Goal: Find specific page/section: Find specific page/section

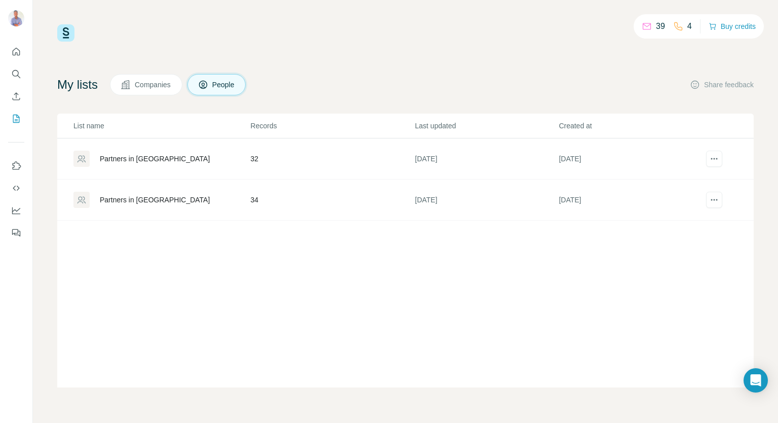
click at [147, 198] on div "Partners in [GEOGRAPHIC_DATA]" at bounding box center [155, 200] width 110 height 10
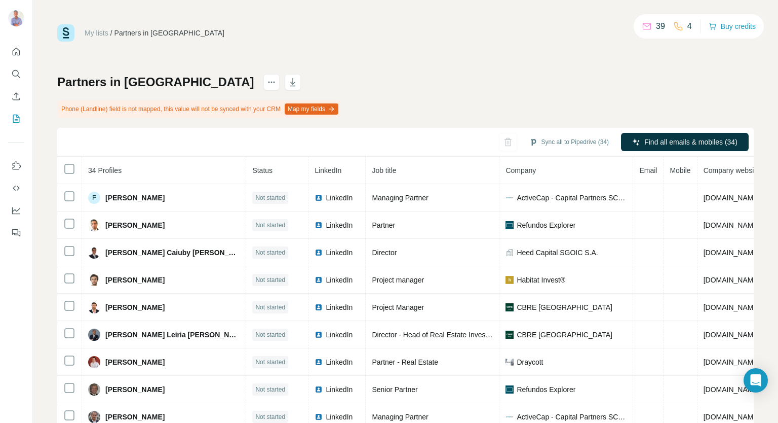
click at [338, 107] on button "Map my fields" at bounding box center [312, 108] width 54 height 11
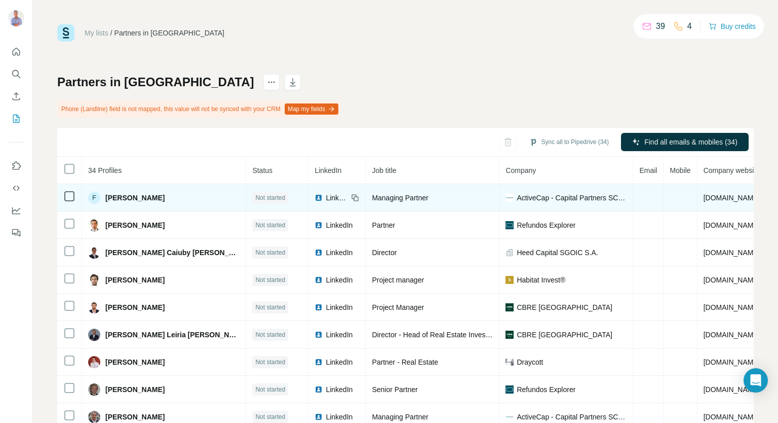
click at [315, 197] on img at bounding box center [319, 198] width 8 height 8
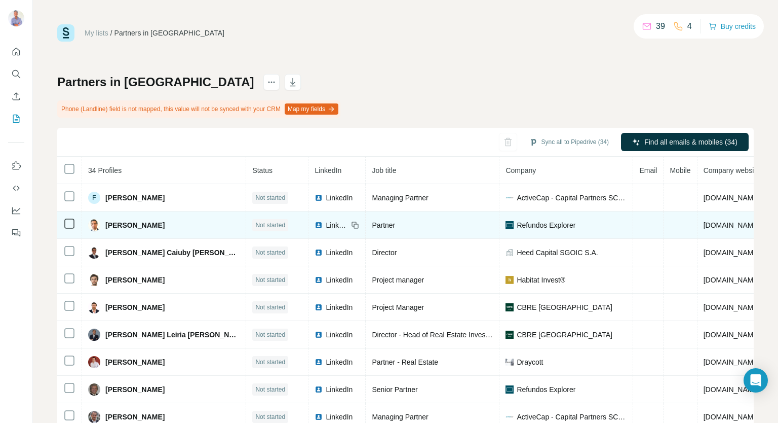
click at [326, 223] on span "LinkedIn" at bounding box center [337, 225] width 22 height 10
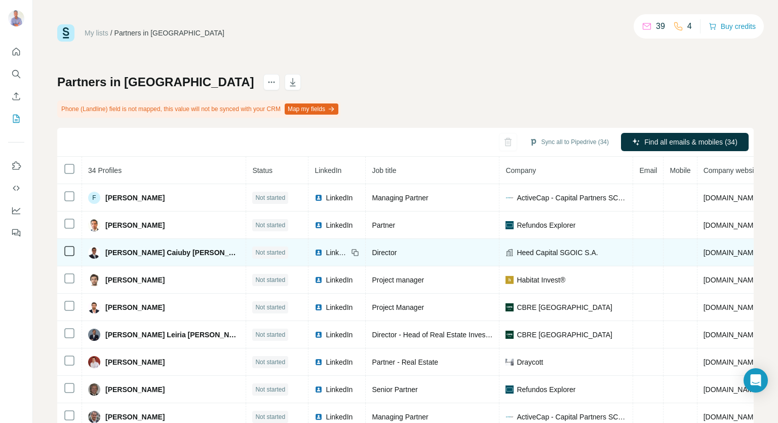
click at [326, 251] on span "LinkedIn" at bounding box center [337, 252] width 22 height 10
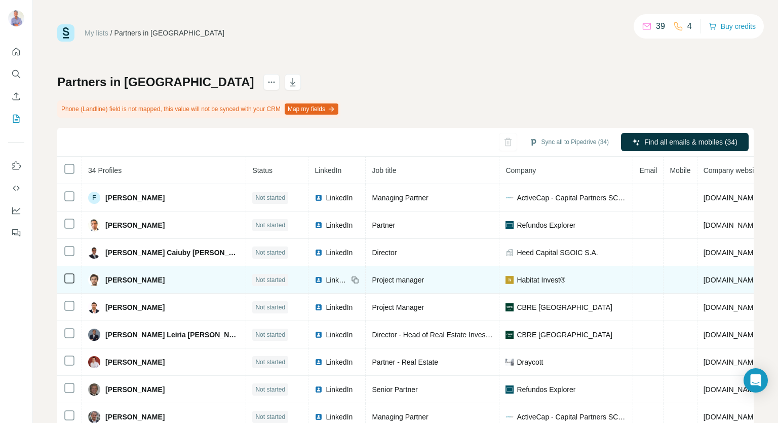
click at [326, 277] on span "LinkedIn" at bounding box center [337, 280] width 22 height 10
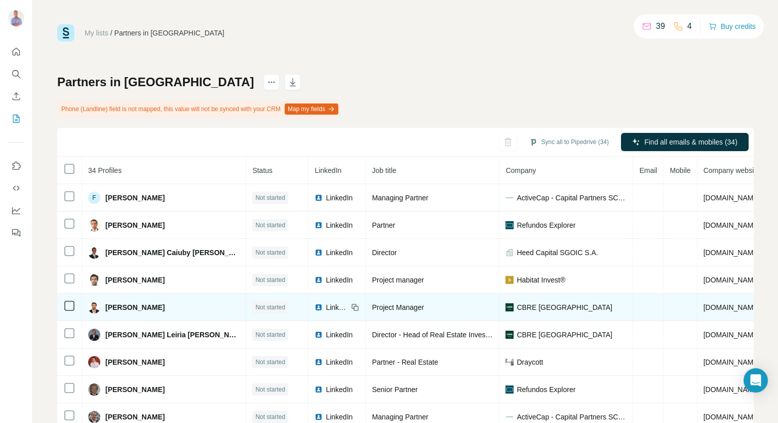
click at [315, 308] on div "LinkedIn" at bounding box center [331, 307] width 33 height 10
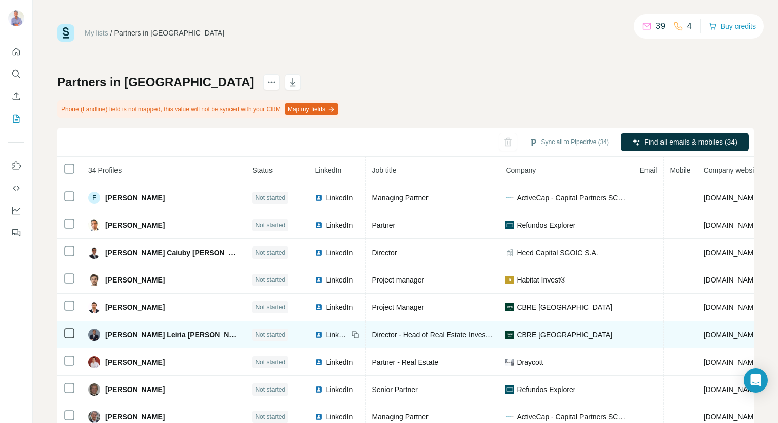
click at [326, 333] on span "LinkedIn" at bounding box center [337, 334] width 22 height 10
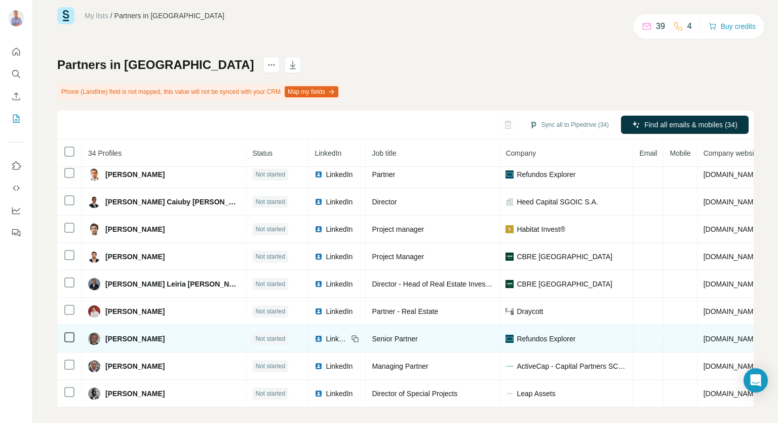
scroll to position [26, 0]
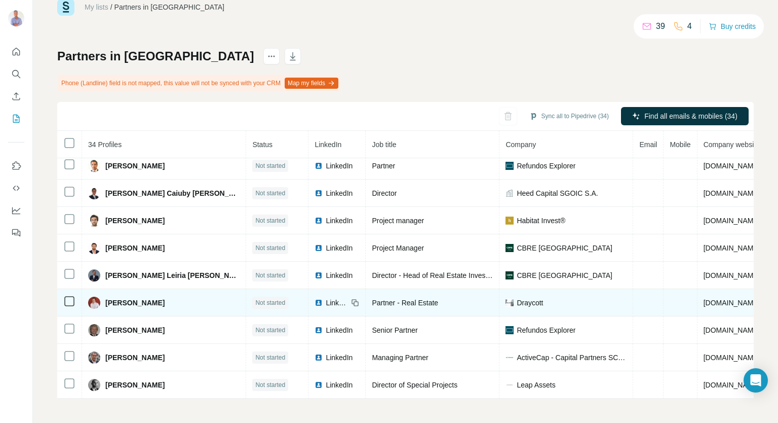
click at [326, 298] on span "LinkedIn" at bounding box center [337, 302] width 22 height 10
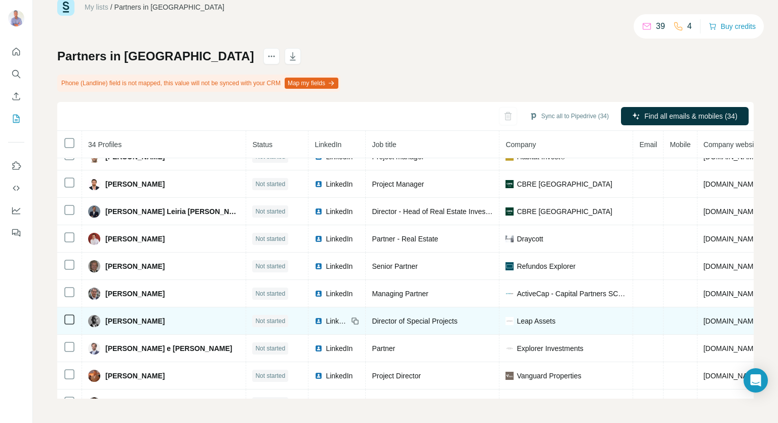
scroll to position [138, 0]
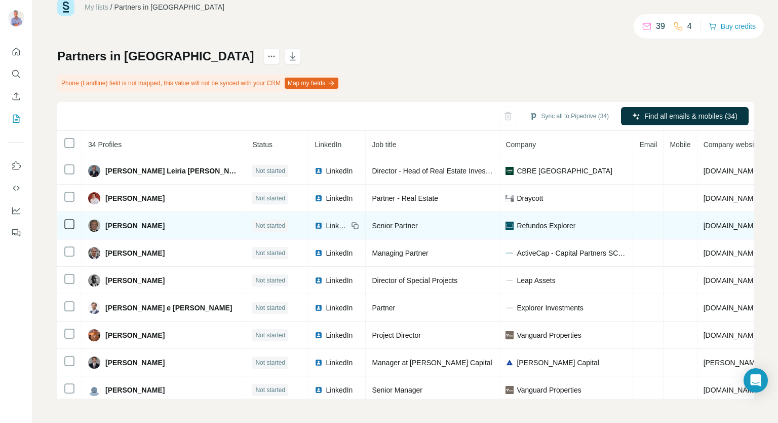
click at [326, 225] on span "LinkedIn" at bounding box center [337, 225] width 22 height 10
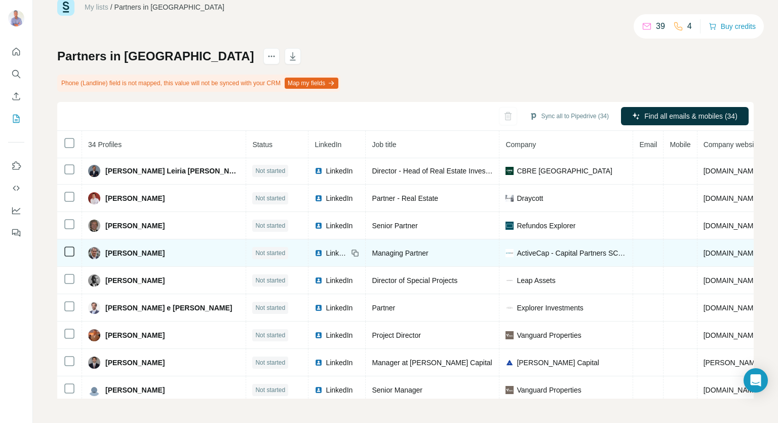
click at [326, 254] on span "LinkedIn" at bounding box center [337, 253] width 22 height 10
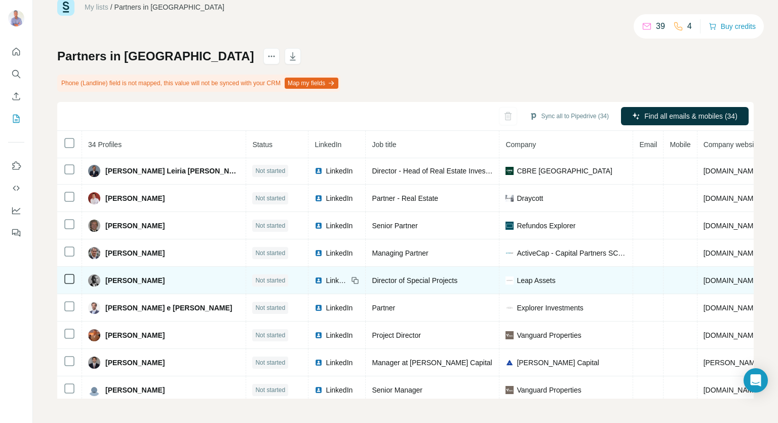
click at [326, 280] on span "LinkedIn" at bounding box center [337, 280] width 22 height 10
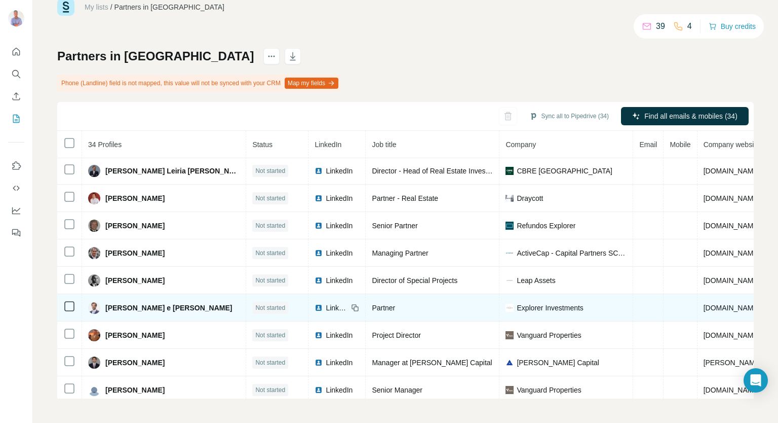
click at [326, 306] on span "LinkedIn" at bounding box center [337, 308] width 22 height 10
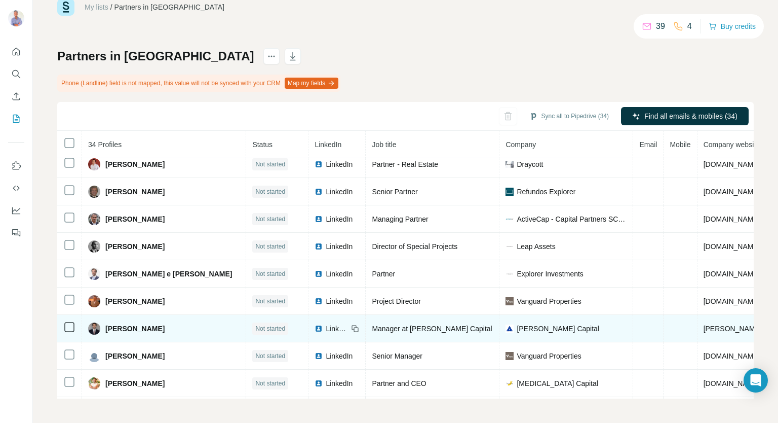
scroll to position [189, 0]
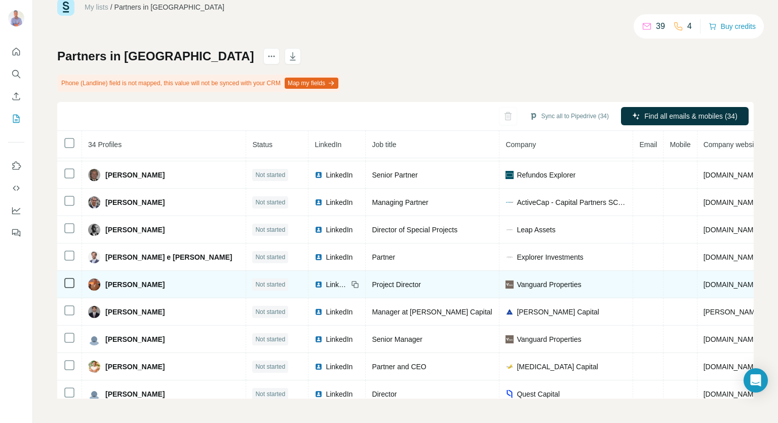
click at [326, 282] on span "LinkedIn" at bounding box center [337, 284] width 22 height 10
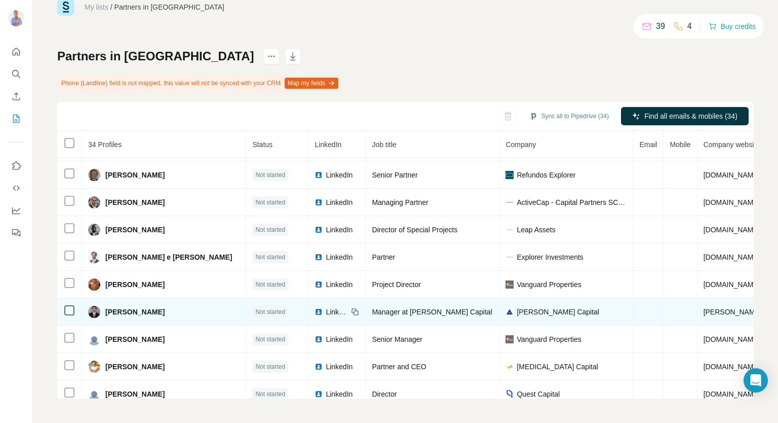
click at [326, 308] on span "LinkedIn" at bounding box center [337, 312] width 22 height 10
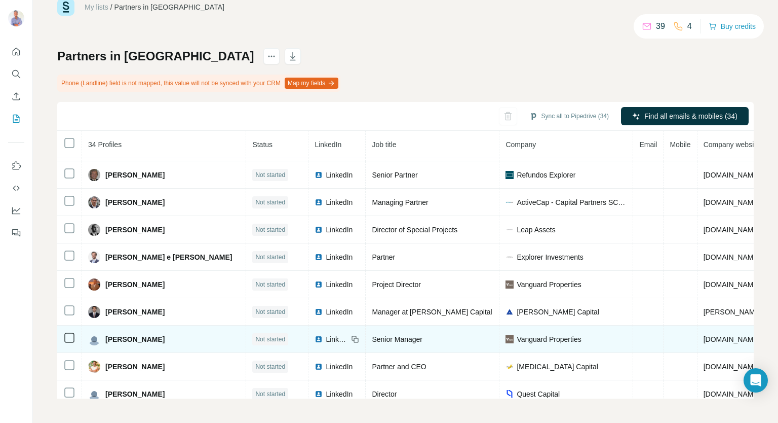
click at [326, 337] on span "LinkedIn" at bounding box center [337, 339] width 22 height 10
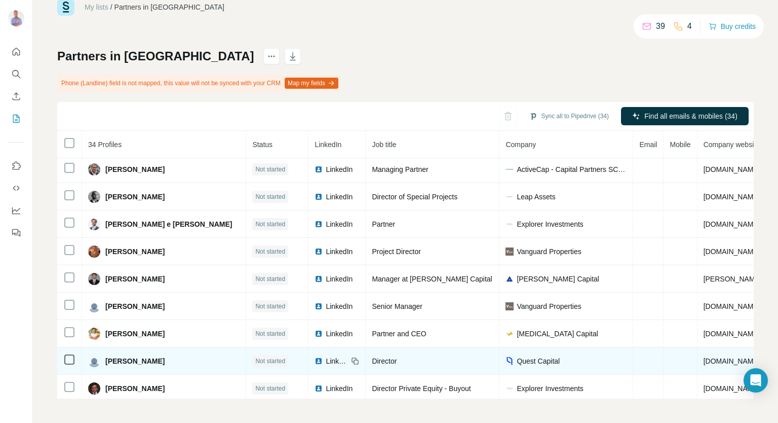
scroll to position [239, 0]
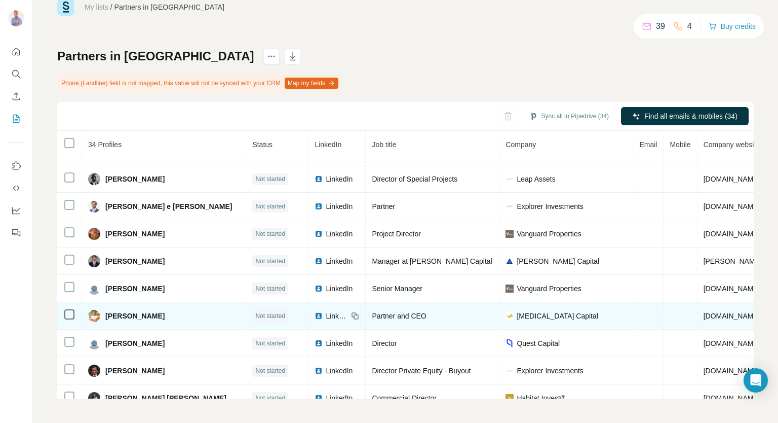
click at [326, 311] on span "LinkedIn" at bounding box center [337, 316] width 22 height 10
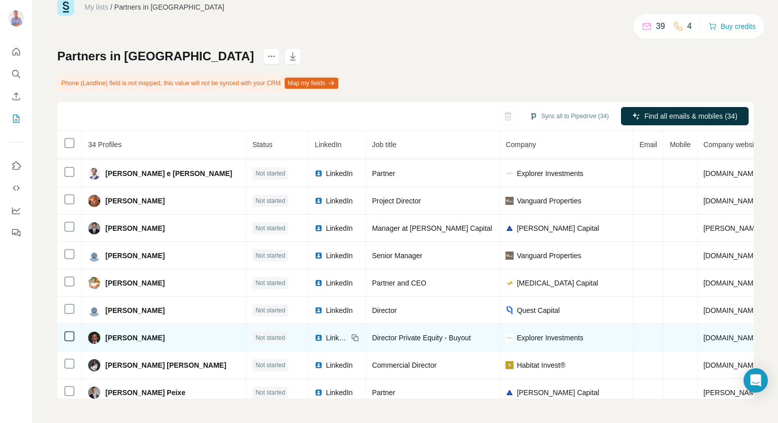
scroll to position [290, 0]
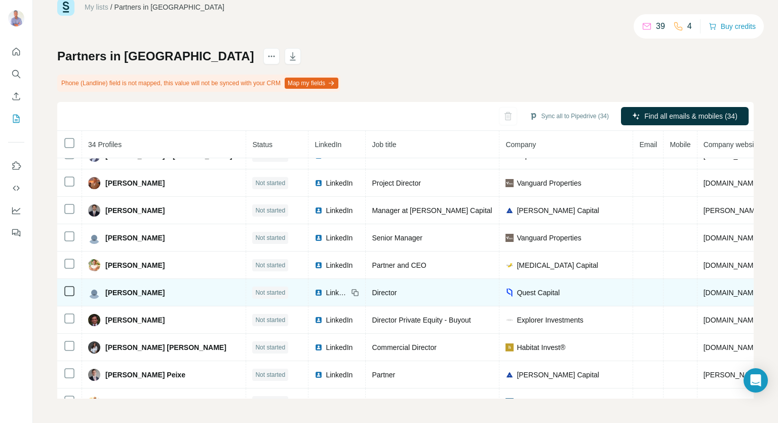
click at [326, 287] on span "LinkedIn" at bounding box center [337, 292] width 22 height 10
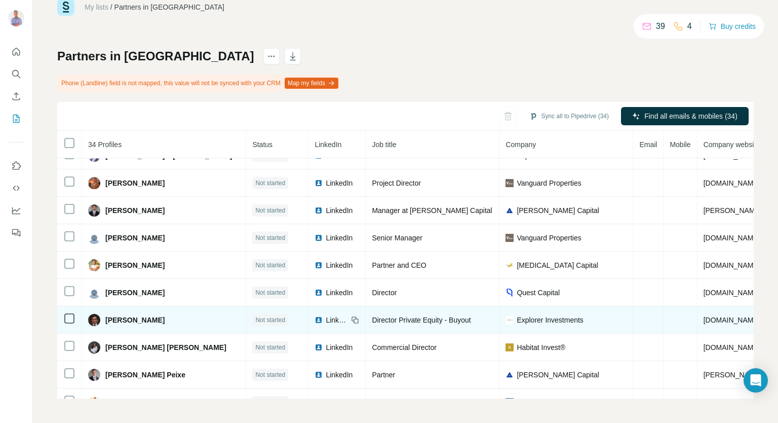
click at [326, 315] on span "LinkedIn" at bounding box center [337, 320] width 22 height 10
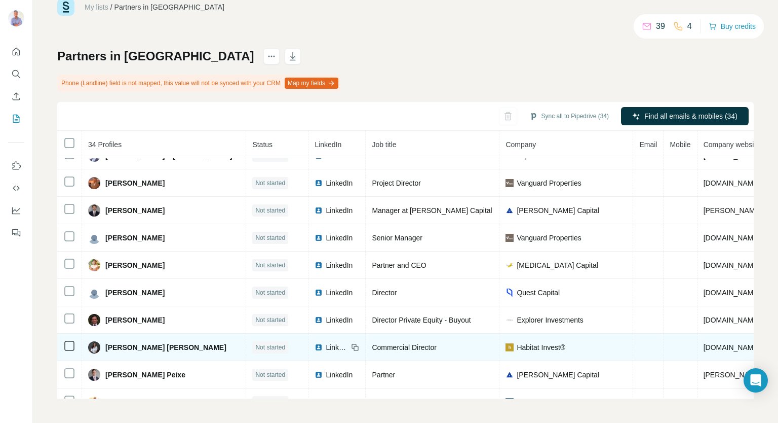
click at [326, 345] on span "LinkedIn" at bounding box center [337, 347] width 22 height 10
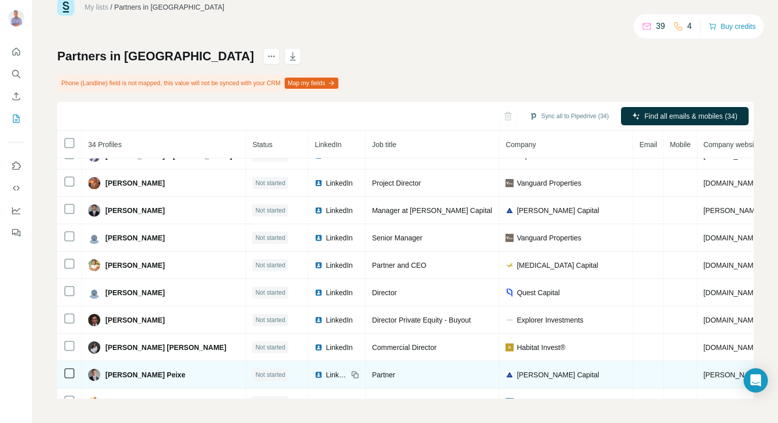
scroll to position [308, 0]
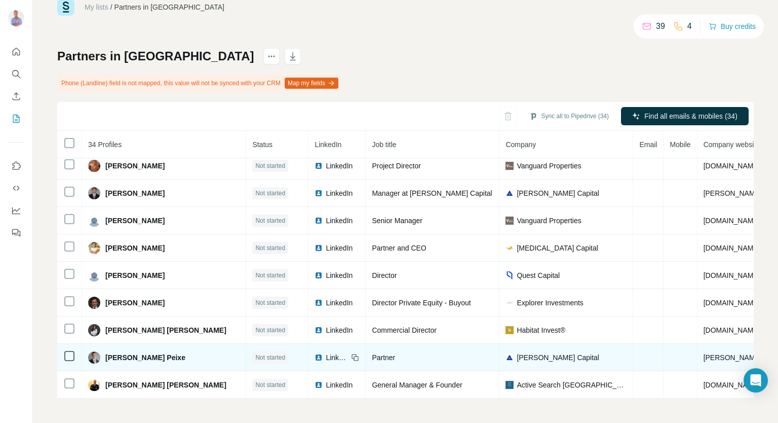
click at [326, 352] on span "LinkedIn" at bounding box center [337, 357] width 22 height 10
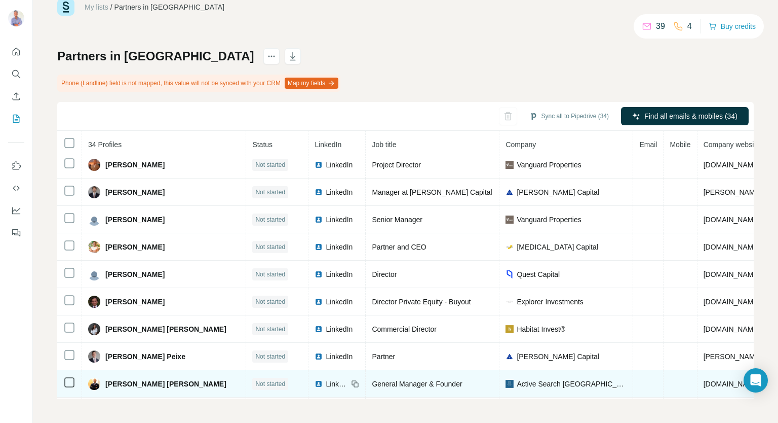
click at [326, 380] on span "LinkedIn" at bounding box center [337, 384] width 22 height 10
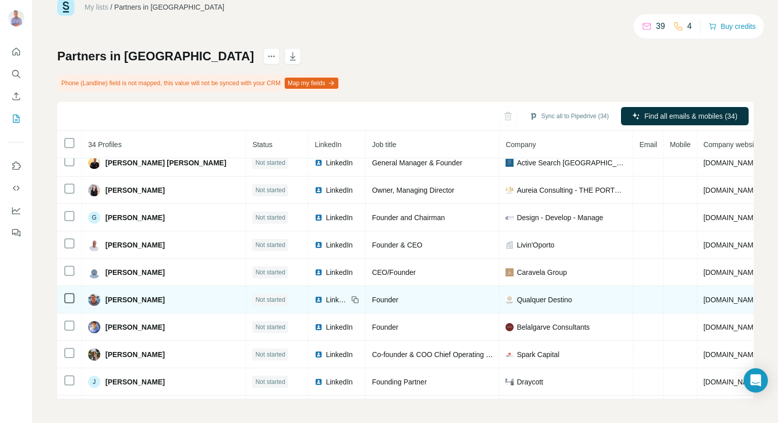
scroll to position [478, 0]
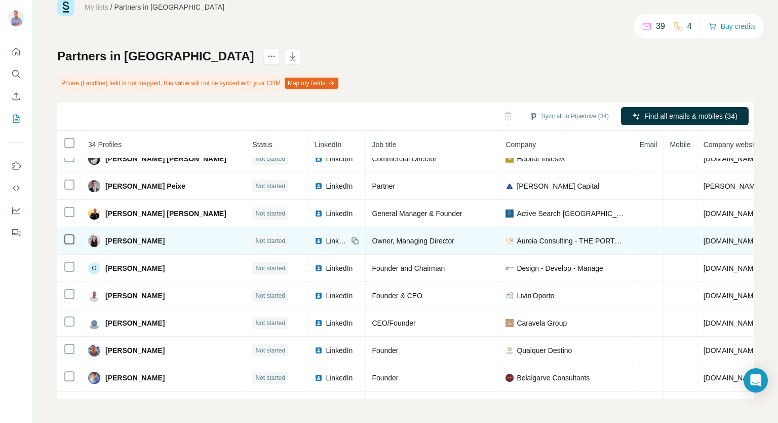
click at [326, 236] on span "LinkedIn" at bounding box center [337, 241] width 22 height 10
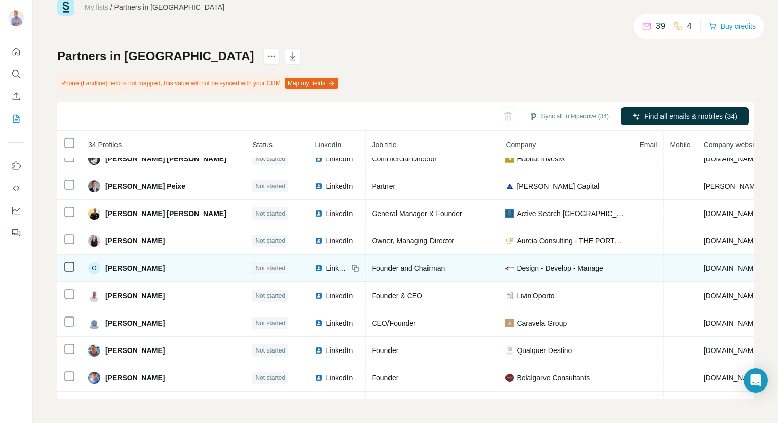
click at [326, 263] on span "LinkedIn" at bounding box center [337, 268] width 22 height 10
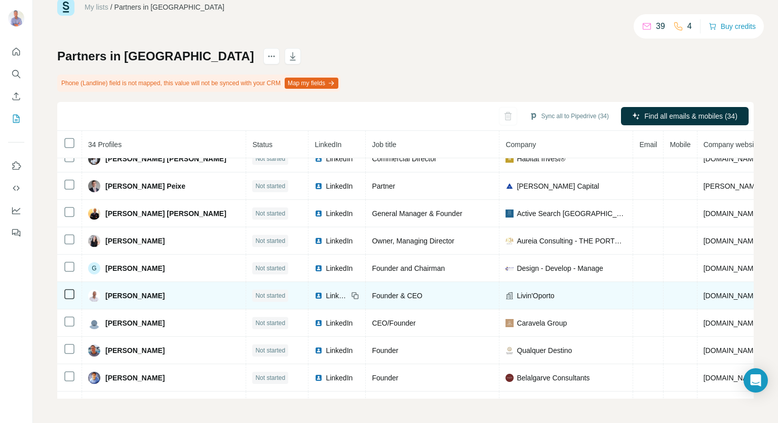
click at [326, 290] on span "LinkedIn" at bounding box center [337, 295] width 22 height 10
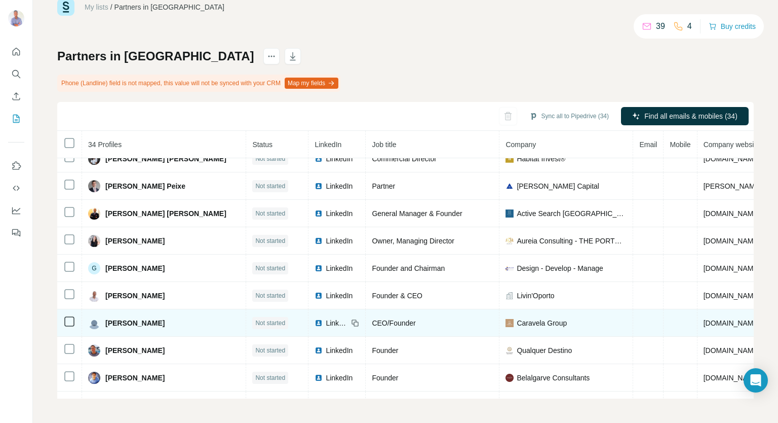
click at [326, 318] on span "LinkedIn" at bounding box center [337, 323] width 22 height 10
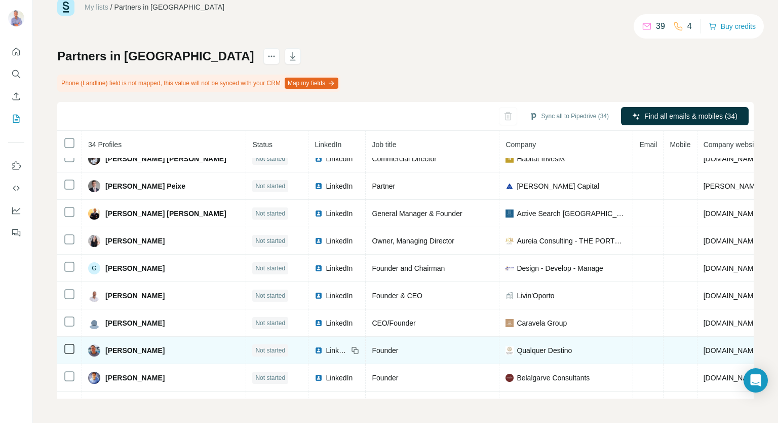
click at [326, 346] on span "LinkedIn" at bounding box center [337, 350] width 22 height 10
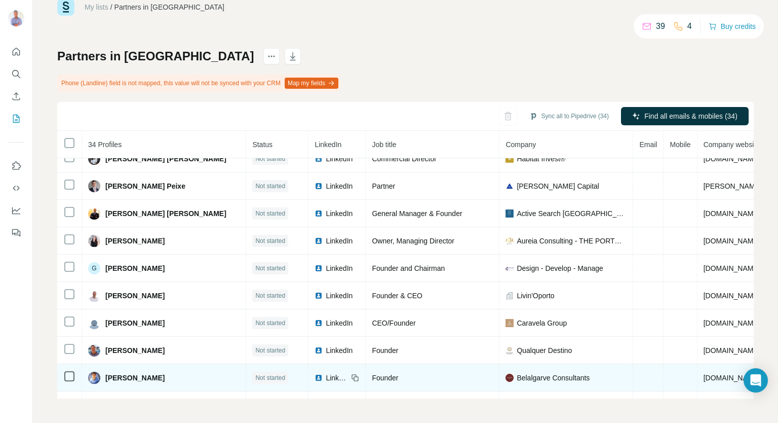
click at [326, 373] on span "LinkedIn" at bounding box center [337, 377] width 22 height 10
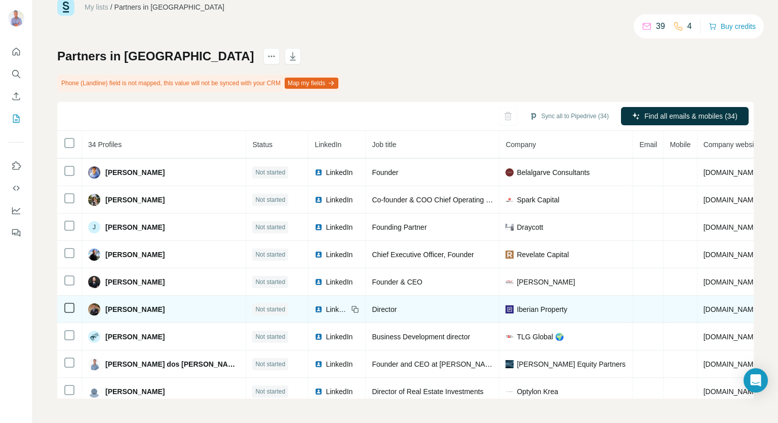
scroll to position [688, 0]
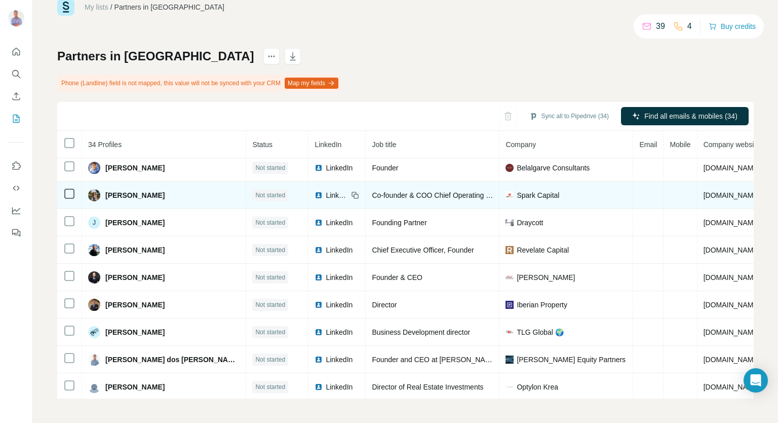
click at [326, 190] on span "LinkedIn" at bounding box center [337, 195] width 22 height 10
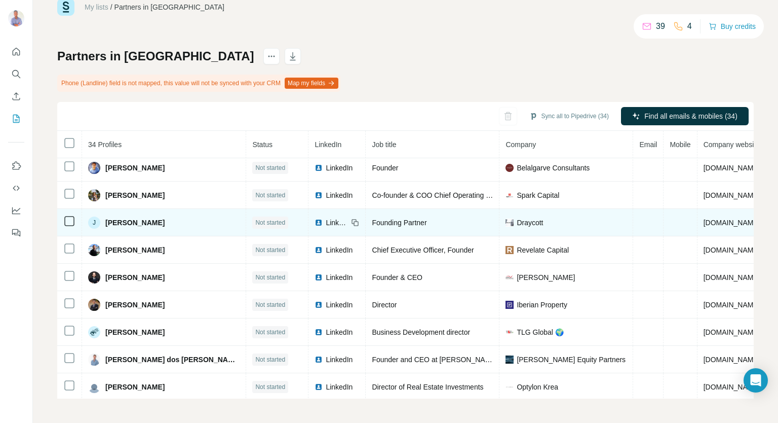
click at [326, 217] on span "LinkedIn" at bounding box center [337, 222] width 22 height 10
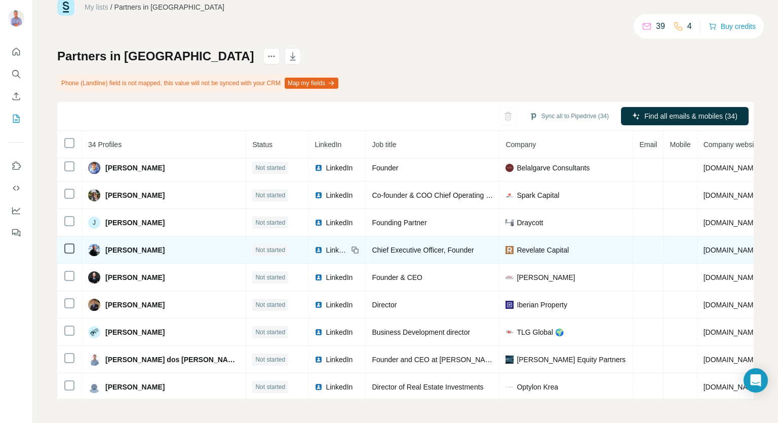
click at [326, 245] on span "LinkedIn" at bounding box center [337, 250] width 22 height 10
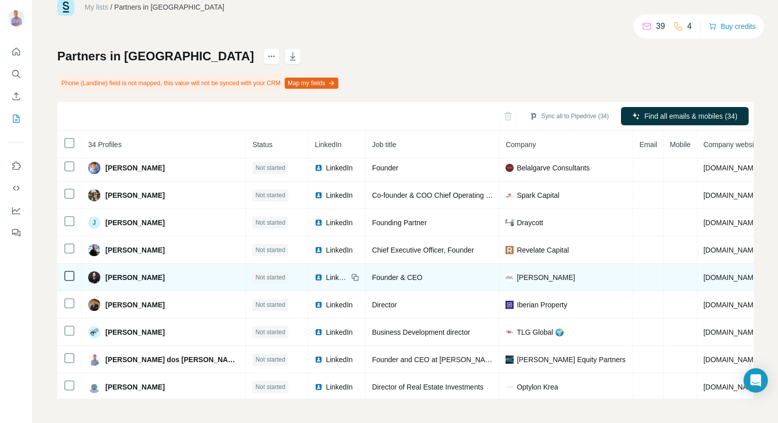
click at [326, 272] on span "LinkedIn" at bounding box center [337, 277] width 22 height 10
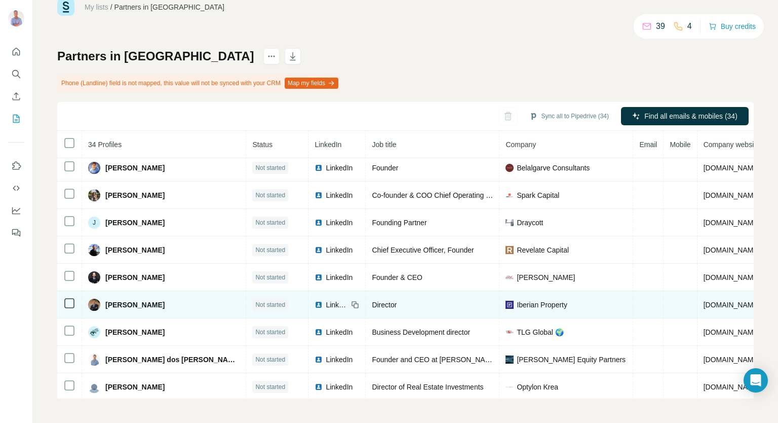
click at [326, 300] on span "LinkedIn" at bounding box center [337, 305] width 22 height 10
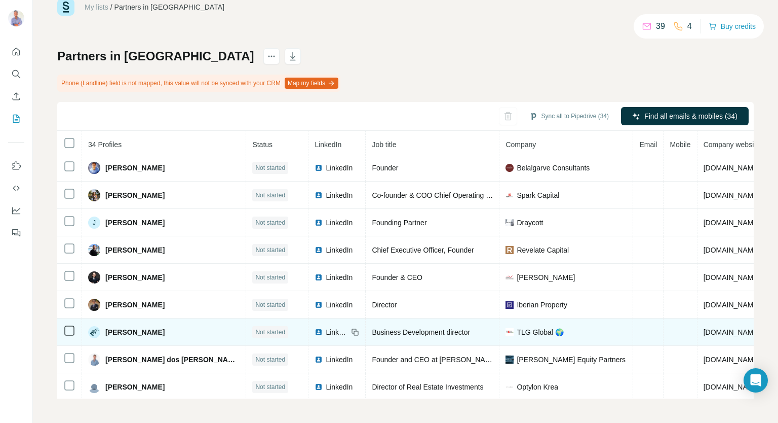
click at [315, 328] on img at bounding box center [319, 332] width 8 height 8
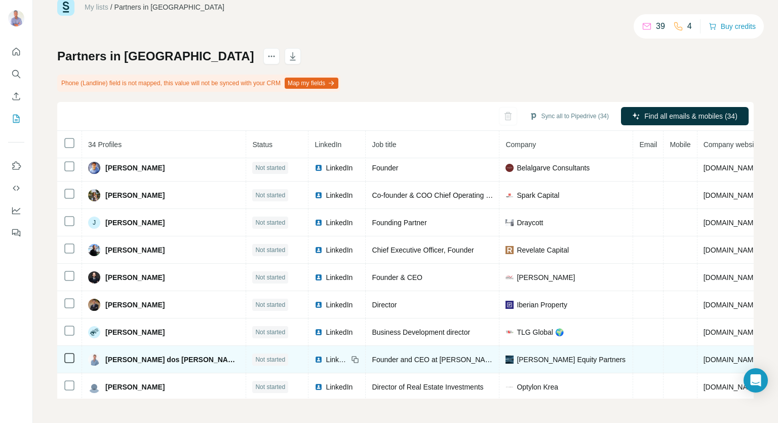
click at [315, 354] on div "LinkedIn" at bounding box center [331, 359] width 33 height 10
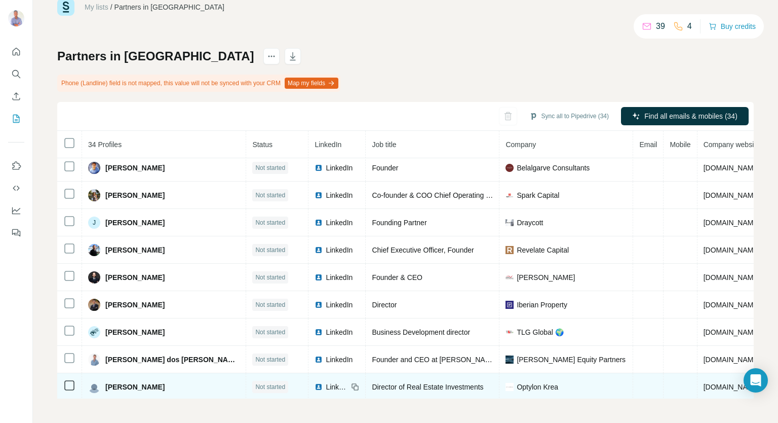
click at [315, 382] on div "LinkedIn" at bounding box center [331, 387] width 33 height 10
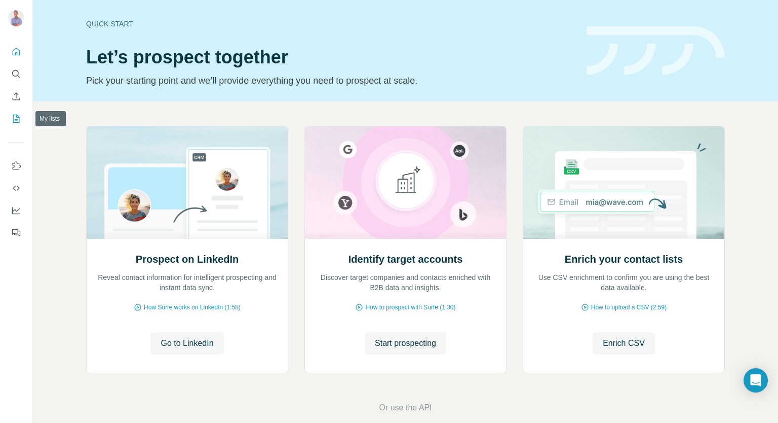
click at [16, 114] on icon "My lists" at bounding box center [16, 119] width 10 height 10
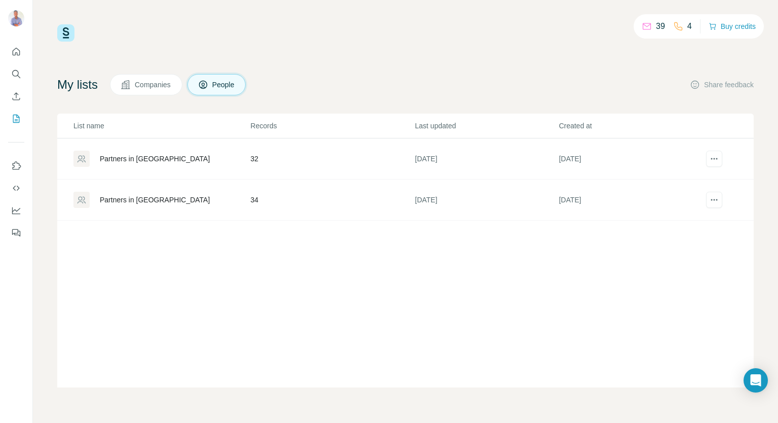
click at [121, 197] on div "Partners in [GEOGRAPHIC_DATA]" at bounding box center [155, 200] width 110 height 10
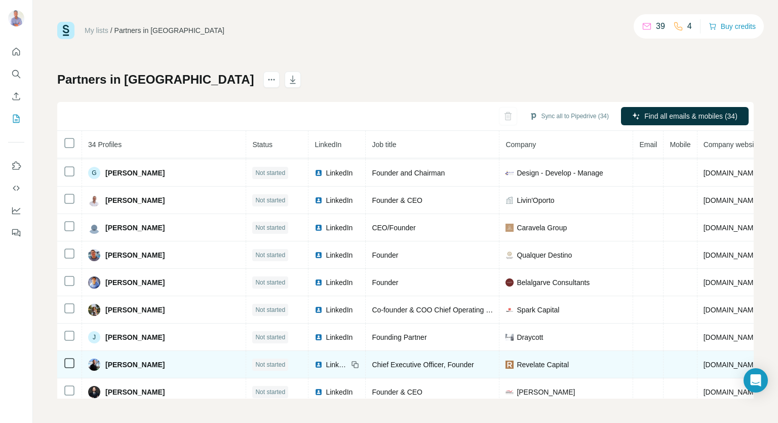
scroll to position [580, 0]
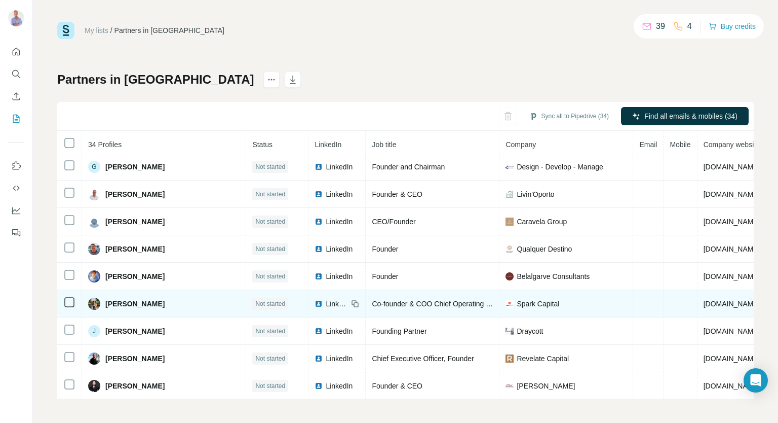
click at [326, 298] on span "LinkedIn" at bounding box center [337, 303] width 22 height 10
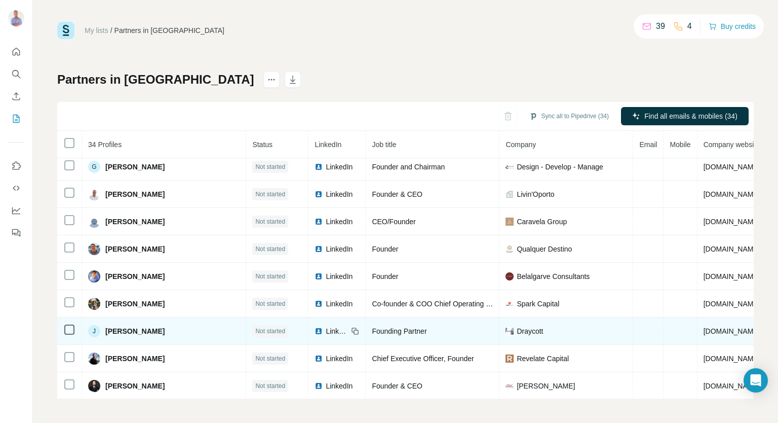
click at [326, 326] on span "LinkedIn" at bounding box center [337, 331] width 22 height 10
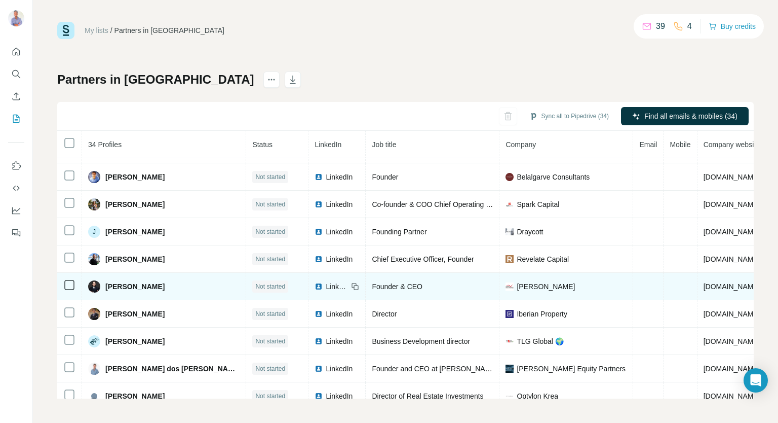
scroll to position [681, 0]
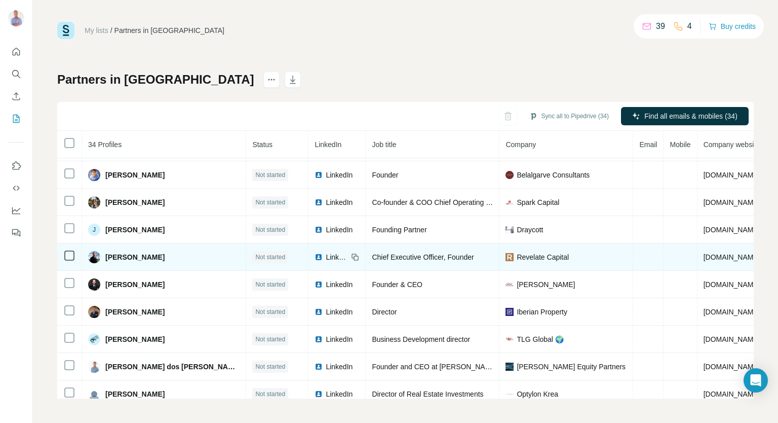
click at [326, 252] on span "LinkedIn" at bounding box center [337, 257] width 22 height 10
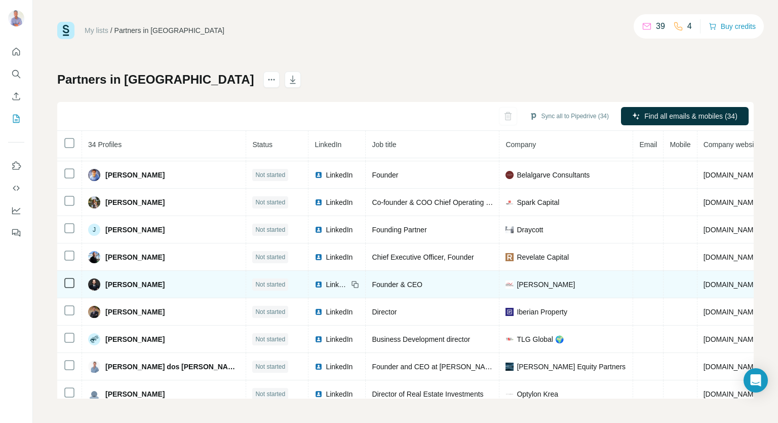
click at [326, 279] on span "LinkedIn" at bounding box center [337, 284] width 22 height 10
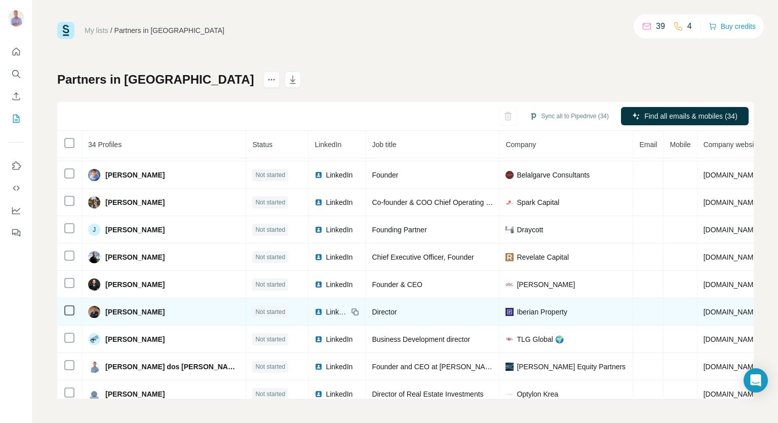
click at [326, 307] on span "LinkedIn" at bounding box center [337, 312] width 22 height 10
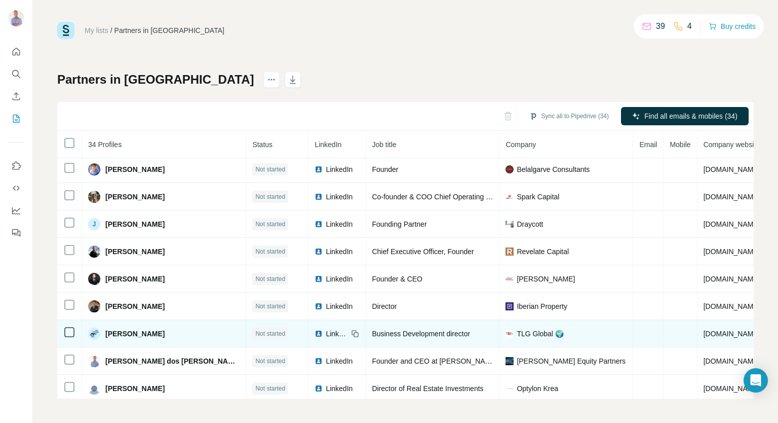
scroll to position [688, 0]
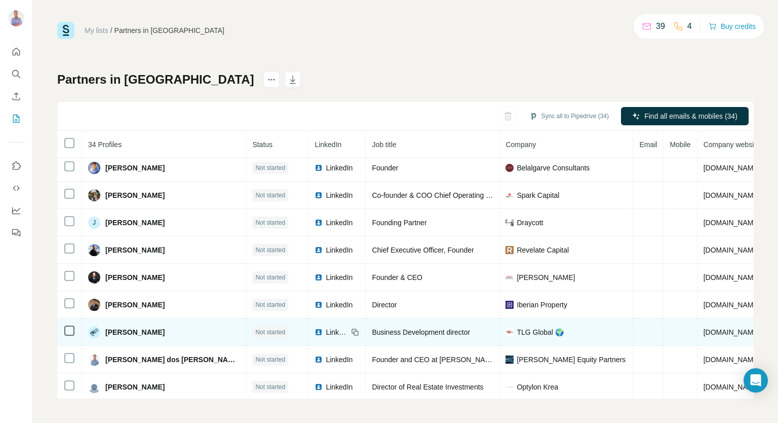
click at [326, 327] on span "LinkedIn" at bounding box center [337, 332] width 22 height 10
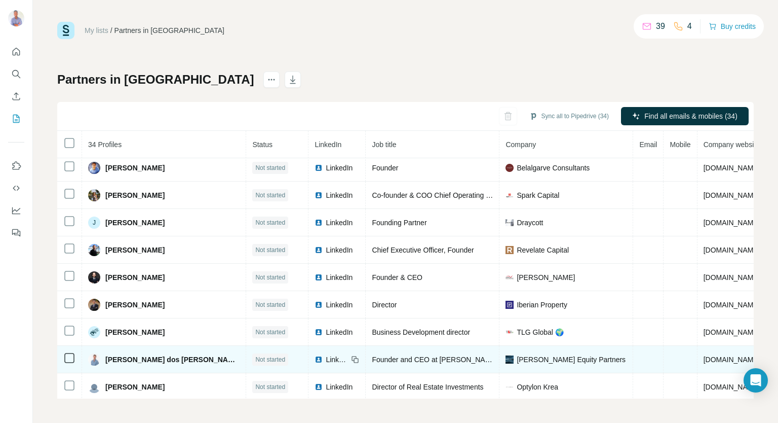
click at [326, 354] on span "LinkedIn" at bounding box center [337, 359] width 22 height 10
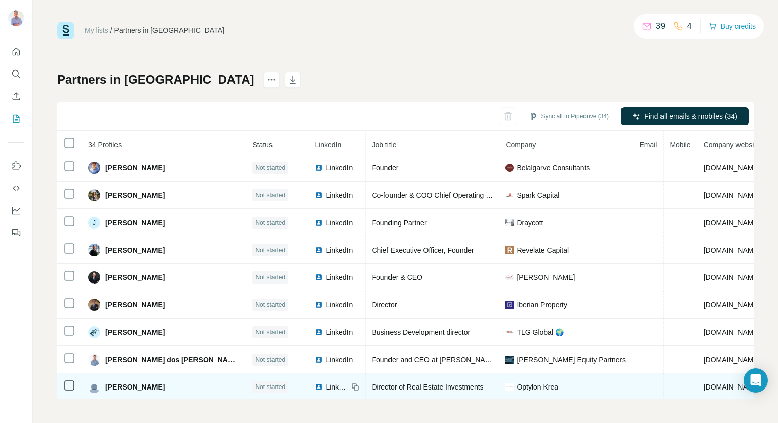
click at [326, 382] on span "LinkedIn" at bounding box center [337, 387] width 22 height 10
